Goal: Navigation & Orientation: Find specific page/section

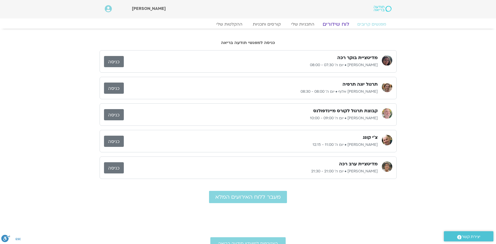
click at [334, 23] on link "לוח שידורים" at bounding box center [335, 24] width 39 height 6
click at [336, 25] on link "לוח שידורים" at bounding box center [335, 24] width 39 height 6
click at [338, 24] on link "לוח שידורים" at bounding box center [335, 24] width 39 height 6
click at [343, 23] on link "לוח שידורים" at bounding box center [335, 24] width 39 height 6
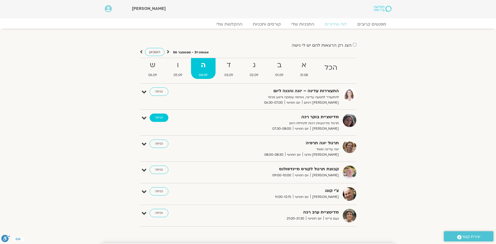
click at [162, 118] on link "כניסה" at bounding box center [159, 118] width 19 height 8
